Goal: Entertainment & Leisure: Consume media (video, audio)

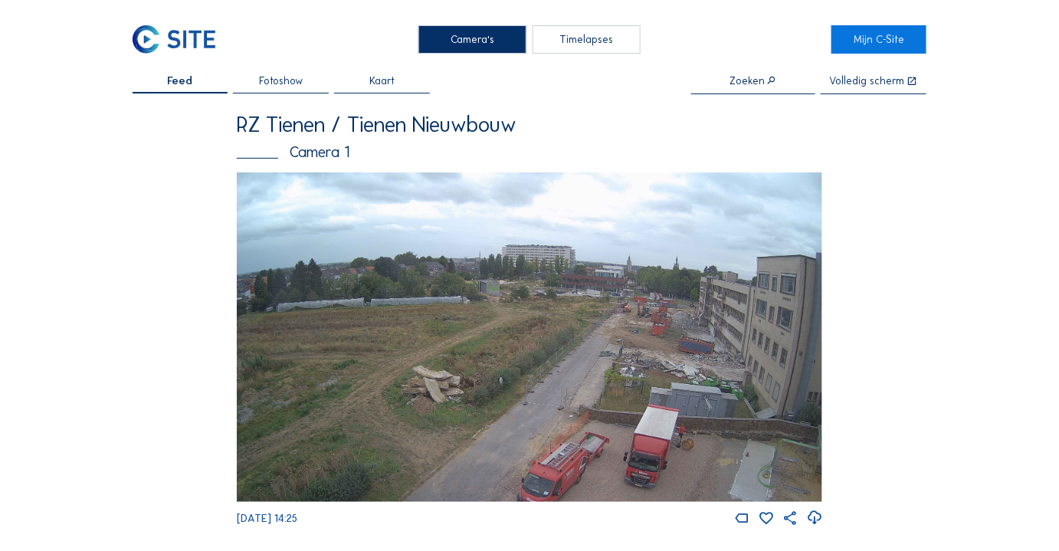
click at [657, 350] on img at bounding box center [529, 336] width 585 height 329
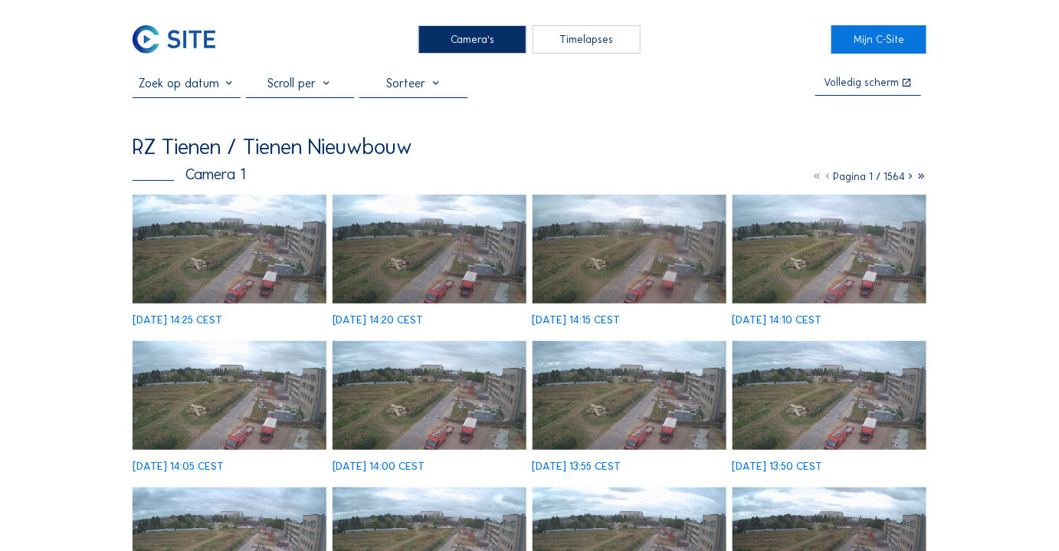
click at [307, 259] on img at bounding box center [230, 250] width 195 height 110
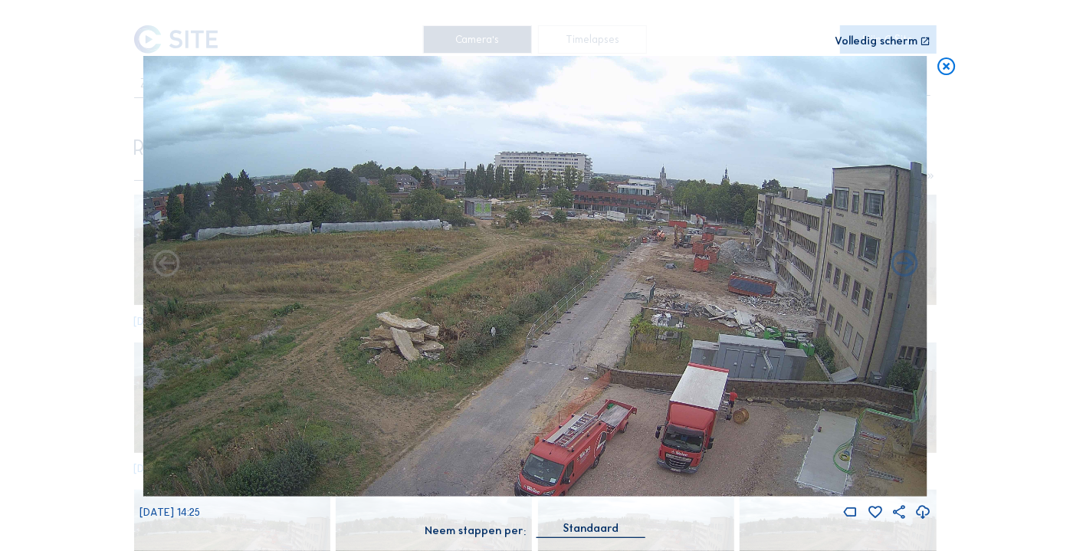
click at [899, 38] on div "Volledig scherm" at bounding box center [875, 41] width 83 height 11
